Goal: Check status: Check status

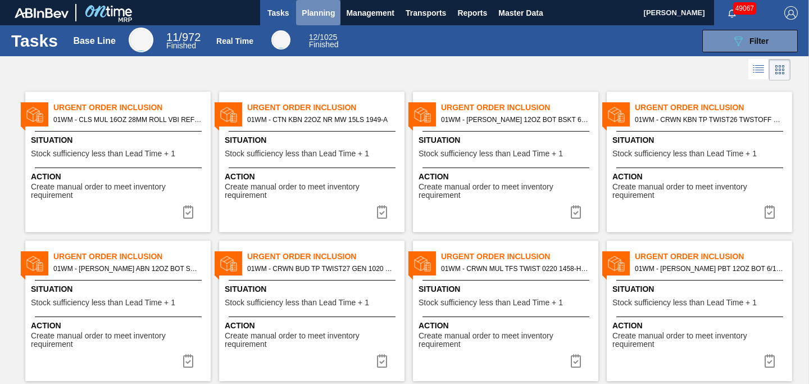
click at [309, 7] on span "Planning" at bounding box center [318, 12] width 33 height 13
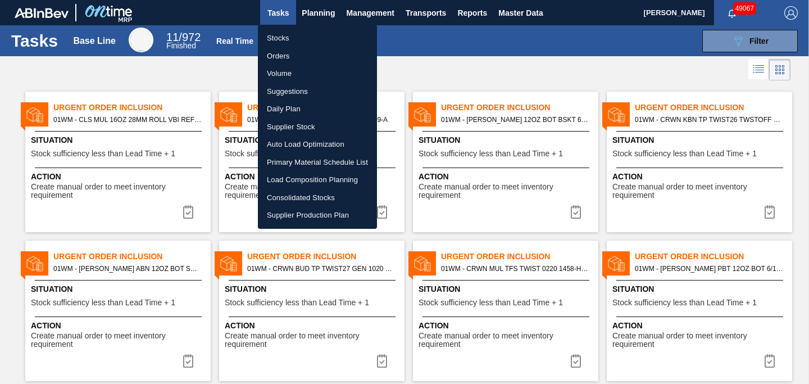
click at [303, 39] on li "Stocks" at bounding box center [317, 38] width 119 height 18
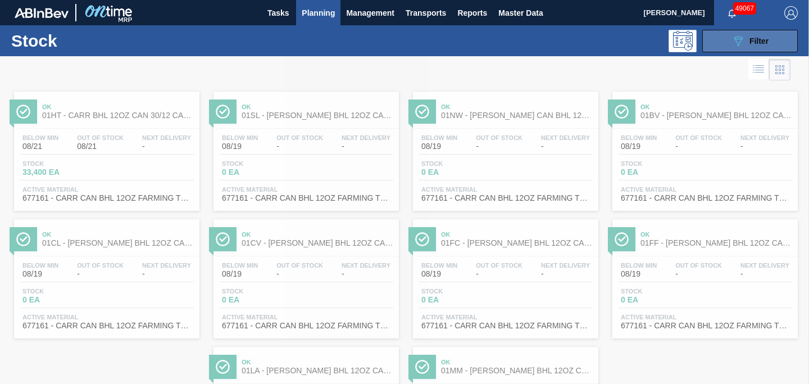
click at [744, 50] on button "089F7B8B-B2A5-4AFE-B5C0-19BA573D28AC Filter" at bounding box center [749, 41] width 95 height 22
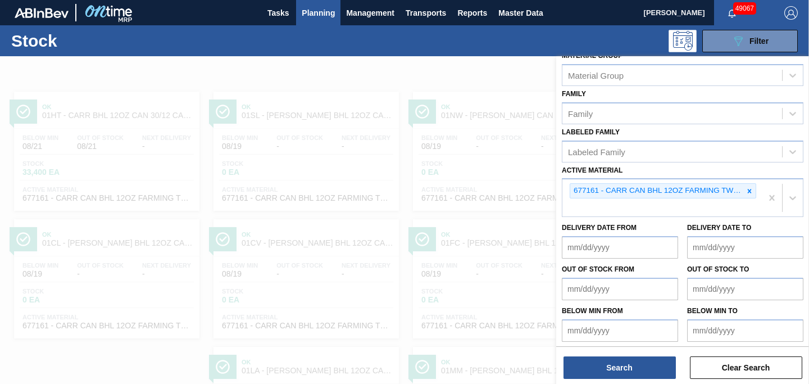
scroll to position [170, 0]
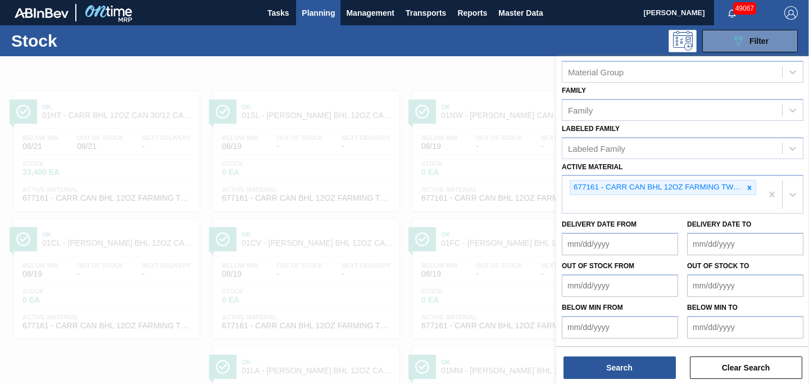
click at [744, 191] on div at bounding box center [749, 187] width 12 height 14
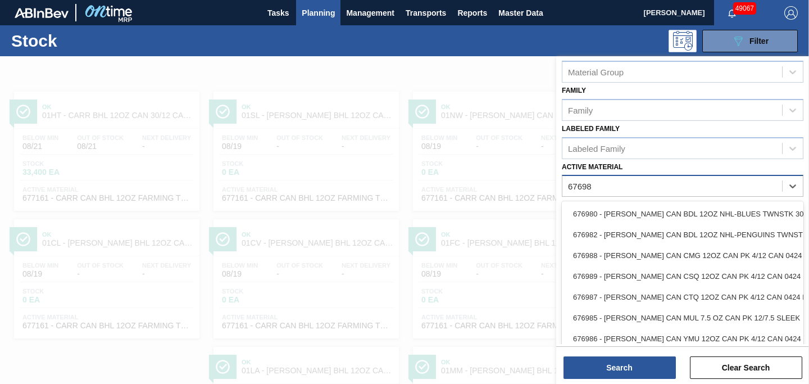
type Material "676986"
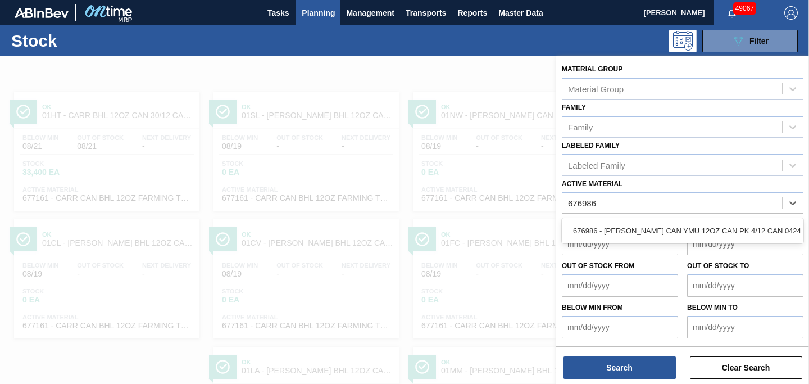
click at [614, 225] on div "676986 - [PERSON_NAME] CAN YMU 12OZ CAN PK 4/12 CAN 0424 B" at bounding box center [682, 230] width 241 height 21
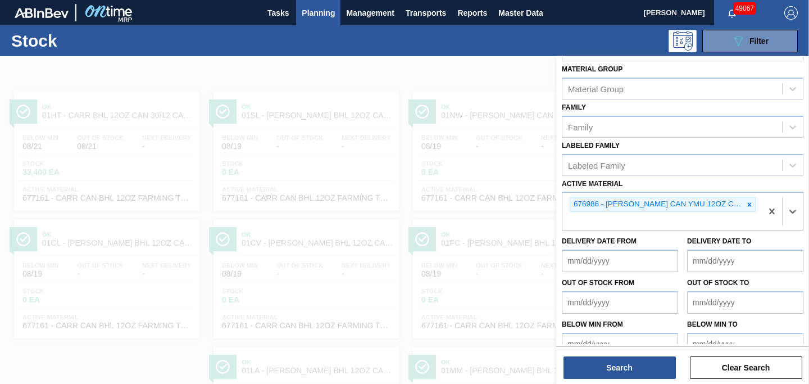
scroll to position [170, 0]
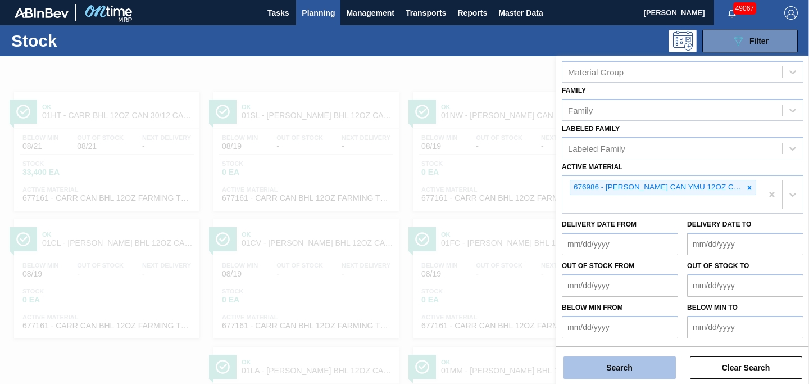
click at [619, 367] on button "Search" at bounding box center [619, 367] width 112 height 22
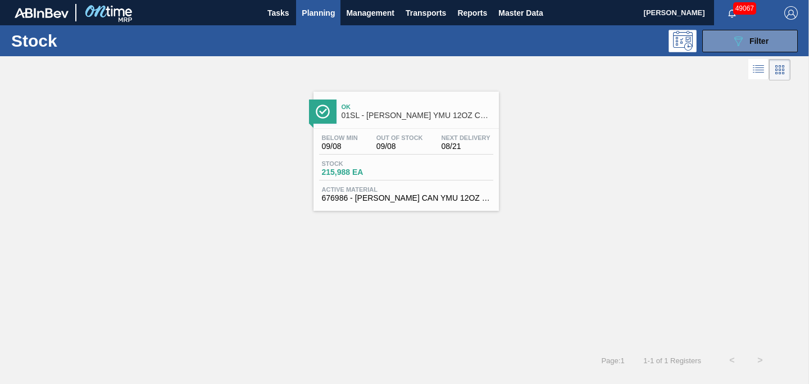
click at [431, 101] on div "Ok 01SL - [PERSON_NAME] YMU 12OZ CAN CAN PK 4/12 CAN" at bounding box center [417, 111] width 152 height 25
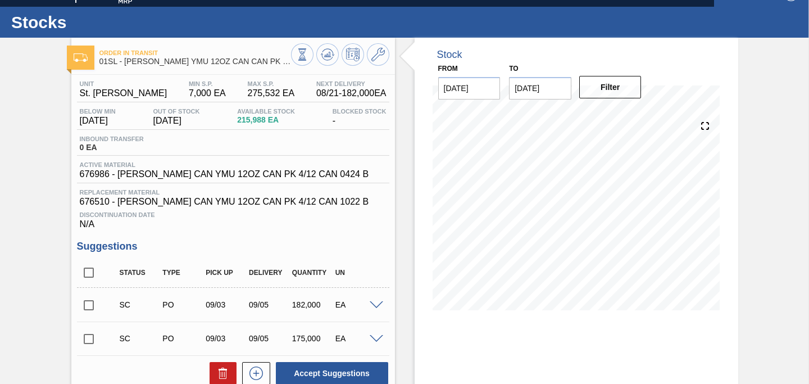
scroll to position [19, 0]
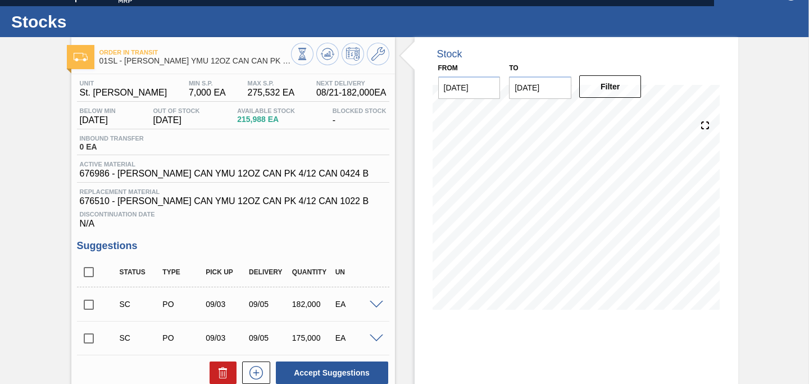
click at [367, 308] on div at bounding box center [378, 303] width 22 height 8
click at [375, 309] on span at bounding box center [376, 304] width 13 height 8
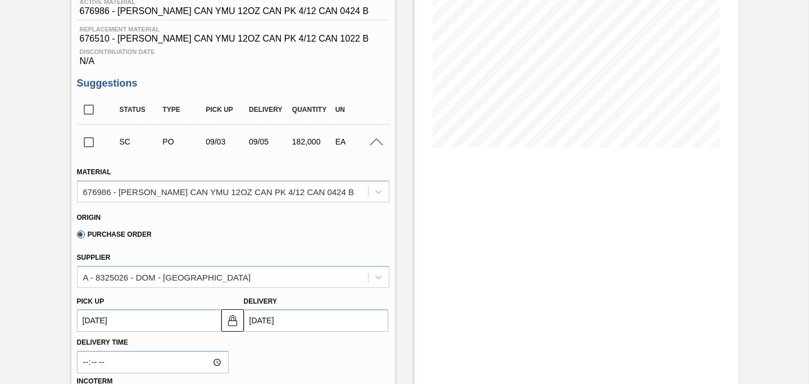
scroll to position [181, 0]
click at [376, 147] on span at bounding box center [376, 143] width 13 height 8
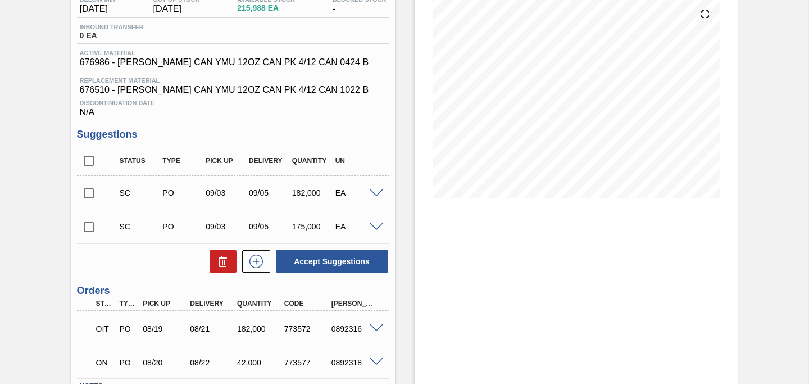
scroll to position [68, 0]
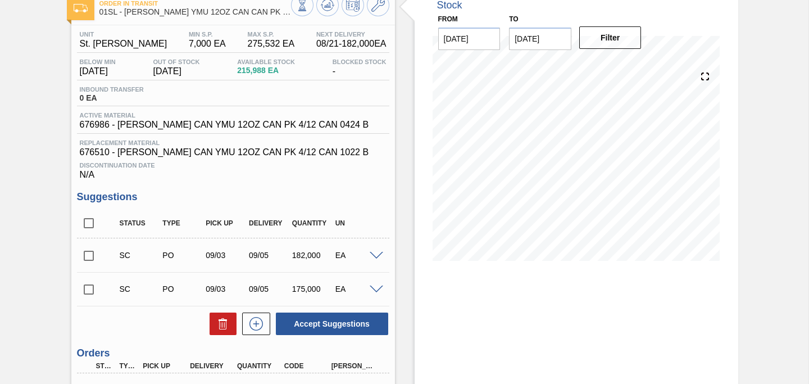
click at [551, 46] on input "[DATE]" at bounding box center [540, 39] width 62 height 22
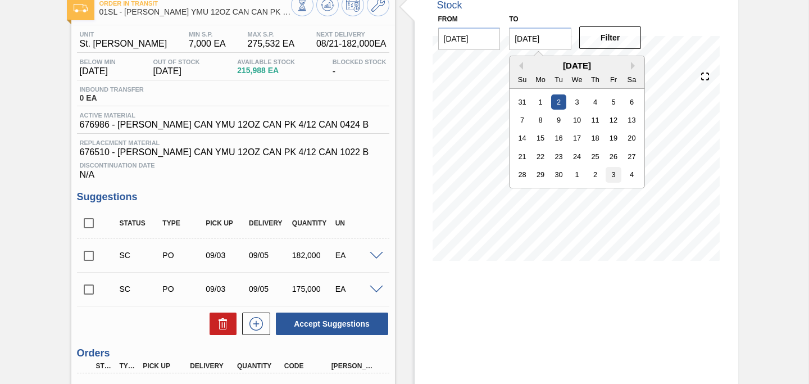
click at [617, 176] on div "3" at bounding box center [613, 174] width 15 height 15
type input "[DATE]"
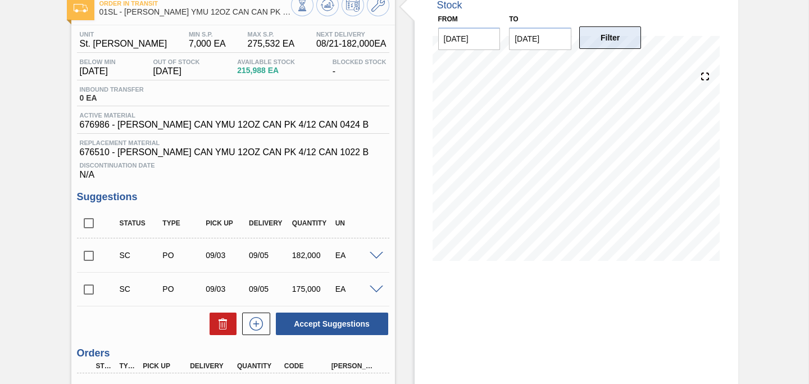
click at [613, 34] on button "Filter" at bounding box center [610, 37] width 62 height 22
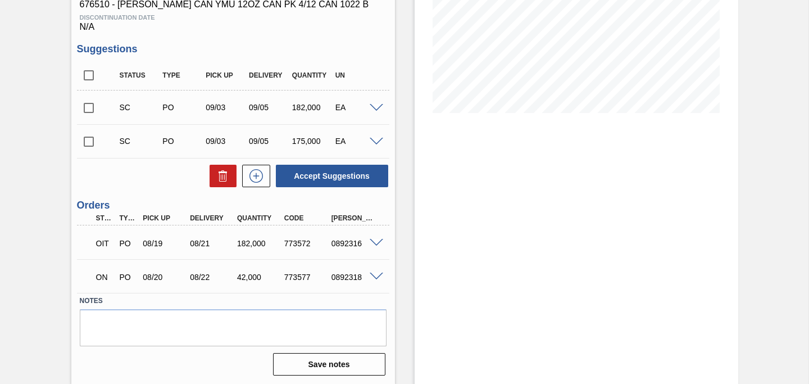
scroll to position [219, 0]
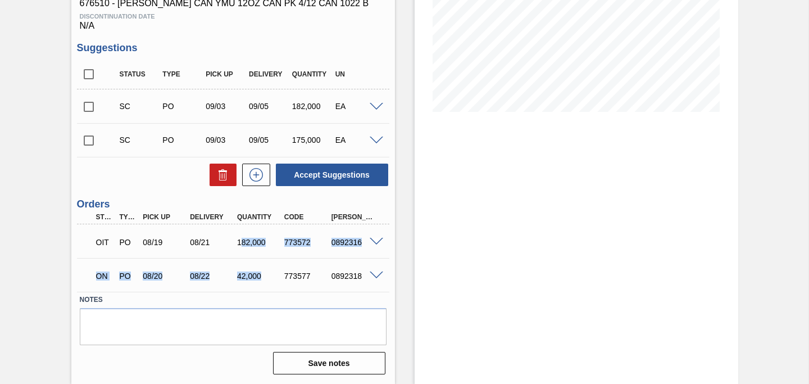
drag, startPoint x: 242, startPoint y: 244, endPoint x: 263, endPoint y: 279, distance: 40.1
click at [248, 281] on div "OIT PO 08/19 08/21 182,000 773572 0892316 Material 676986 - [PERSON_NAME] CAN Y…" at bounding box center [233, 257] width 312 height 67
drag, startPoint x: 272, startPoint y: 276, endPoint x: 258, endPoint y: 282, distance: 15.6
click at [272, 277] on div "42,000" at bounding box center [259, 275] width 51 height 9
drag, startPoint x: 257, startPoint y: 280, endPoint x: 241, endPoint y: 227, distance: 54.7
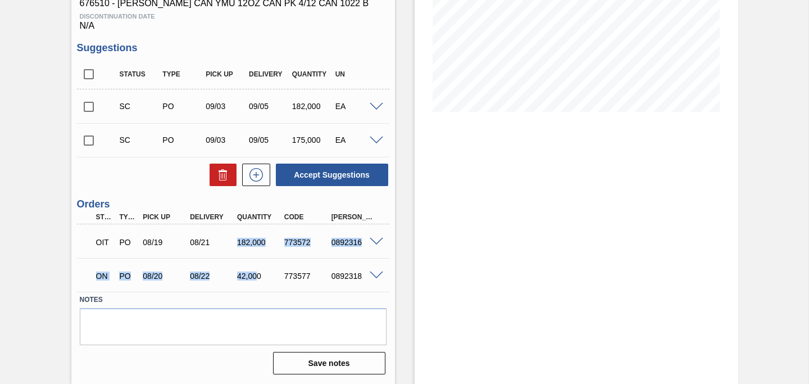
click at [241, 227] on div "OIT PO 08/19 08/21 182,000 773572 0892316 Material 676986 - [PERSON_NAME] CAN Y…" at bounding box center [233, 257] width 312 height 67
drag, startPoint x: 531, startPoint y: 233, endPoint x: 540, endPoint y: 232, distance: 9.0
click at [531, 233] on div "Stock From [DATE] to [DATE] Filter 08/24 Stock Projection 439,988 SAP Planning …" at bounding box center [575, 111] width 323 height 544
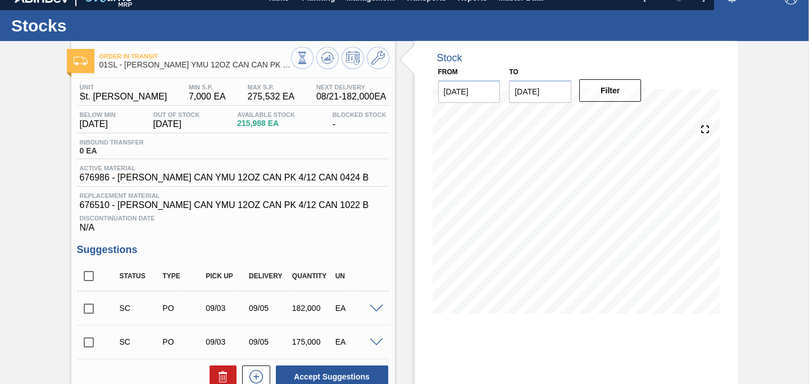
scroll to position [0, 0]
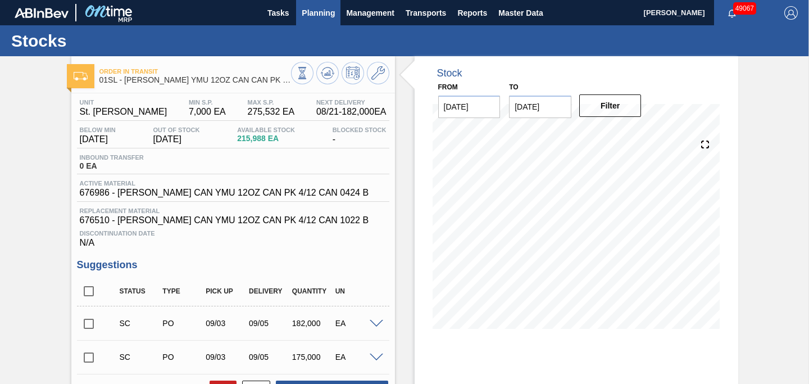
click at [312, 17] on span "Planning" at bounding box center [318, 12] width 33 height 13
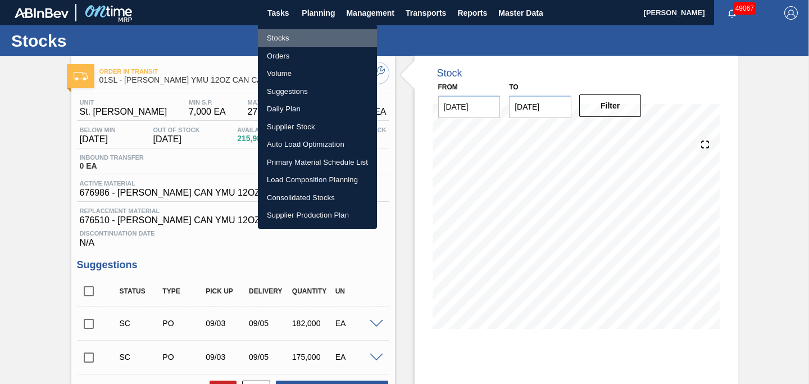
click at [298, 40] on li "Stocks" at bounding box center [317, 38] width 119 height 18
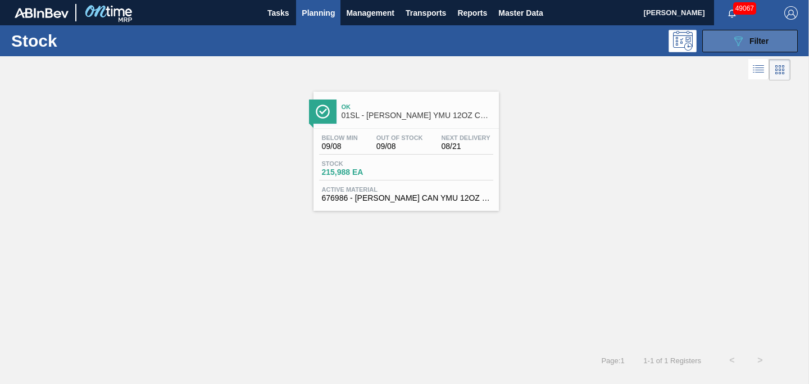
click at [724, 43] on button "089F7B8B-B2A5-4AFE-B5C0-19BA573D28AC Filter" at bounding box center [749, 41] width 95 height 22
click at [722, 42] on button "089F7B8B-B2A5-4AFE-B5C0-19BA573D28AC Filter" at bounding box center [749, 41] width 95 height 22
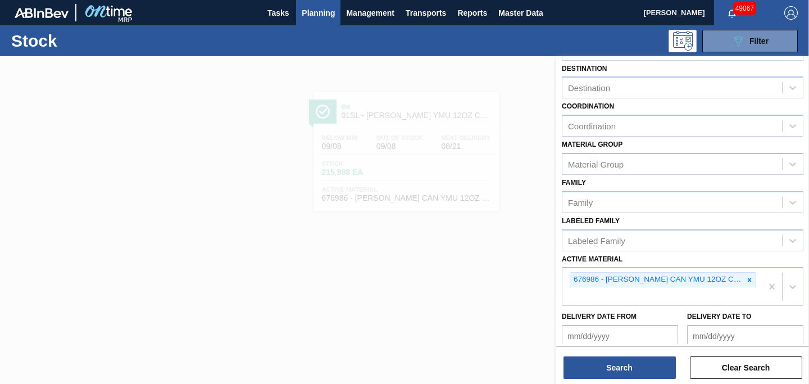
scroll to position [114, 0]
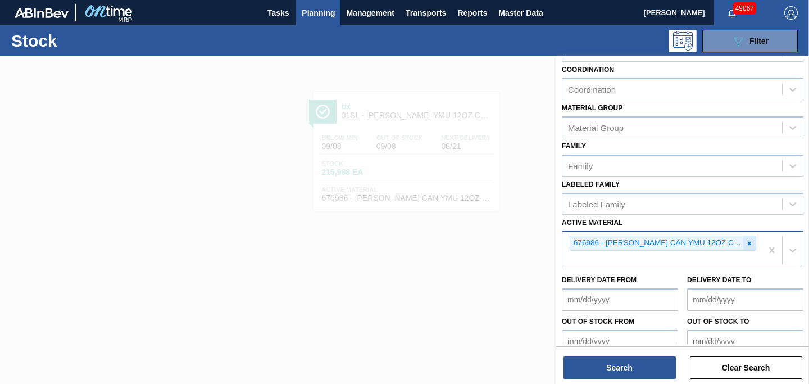
drag, startPoint x: 746, startPoint y: 245, endPoint x: 692, endPoint y: 255, distance: 54.8
click at [746, 245] on icon at bounding box center [749, 243] width 8 height 8
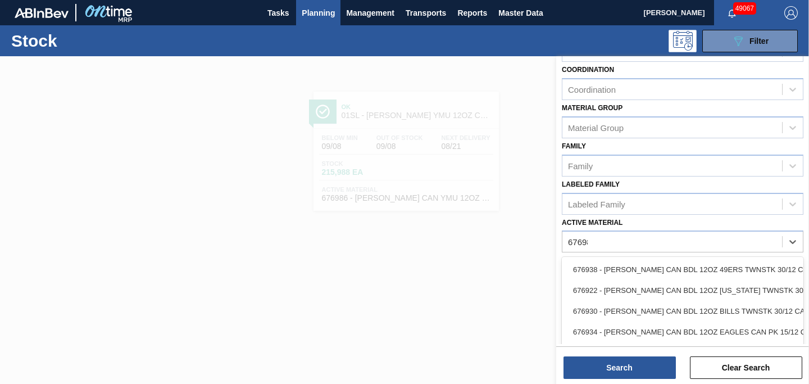
type Material "676989"
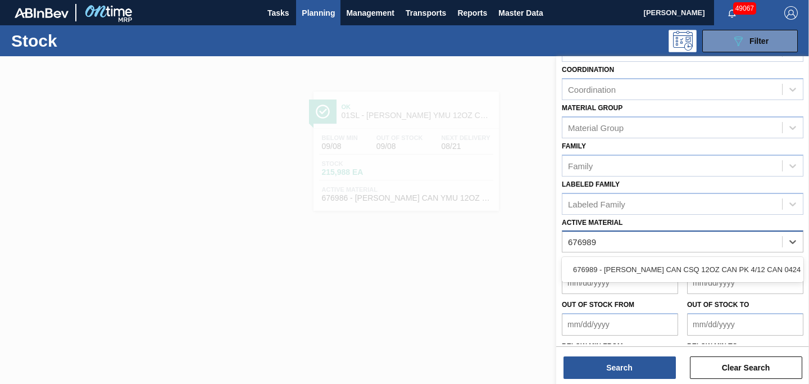
click at [720, 261] on div "676989 - [PERSON_NAME] CAN CSQ 12OZ CAN PK 4/12 CAN 0424 B" at bounding box center [682, 269] width 241 height 21
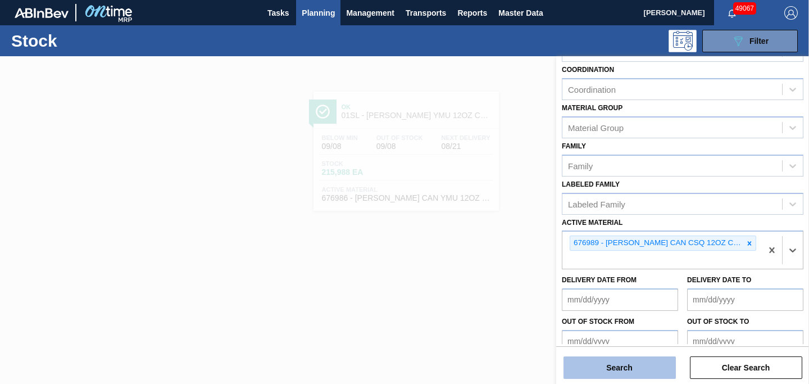
click at [632, 373] on button "Search" at bounding box center [619, 367] width 112 height 22
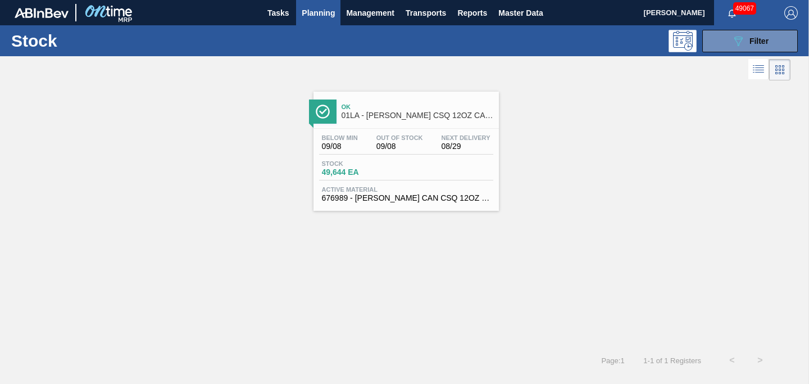
click at [409, 115] on span "01LA - [PERSON_NAME] CSQ 12OZ CAN CAN PK 4/12 CAN" at bounding box center [417, 115] width 152 height 8
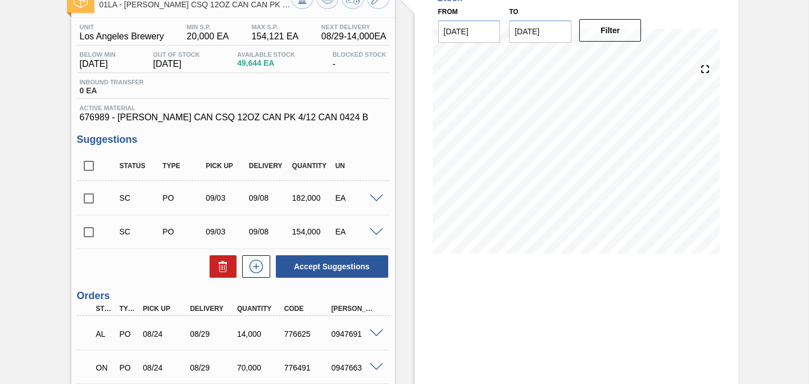
scroll to position [53, 0]
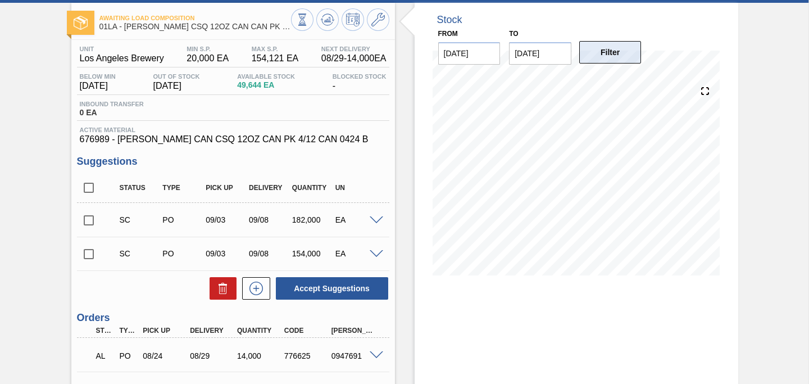
click at [613, 57] on button "Filter" at bounding box center [610, 52] width 62 height 22
click at [628, 312] on div "Stock From [DATE] to [DATE] Filter 09/02 Stock Projection 203,644 SAP Planning …" at bounding box center [575, 267] width 323 height 528
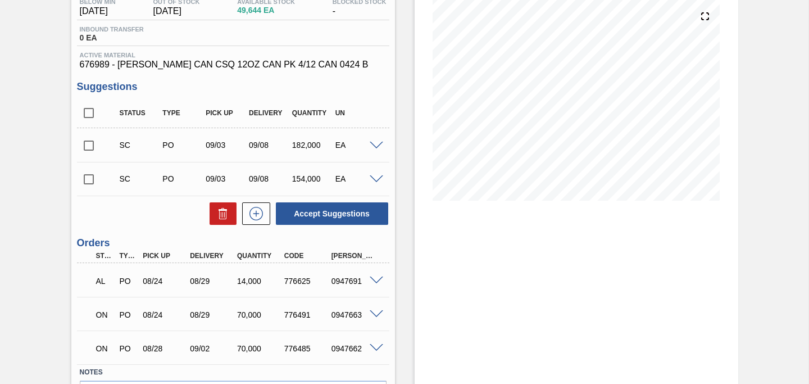
scroll to position [131, 0]
